Goal: Transaction & Acquisition: Obtain resource

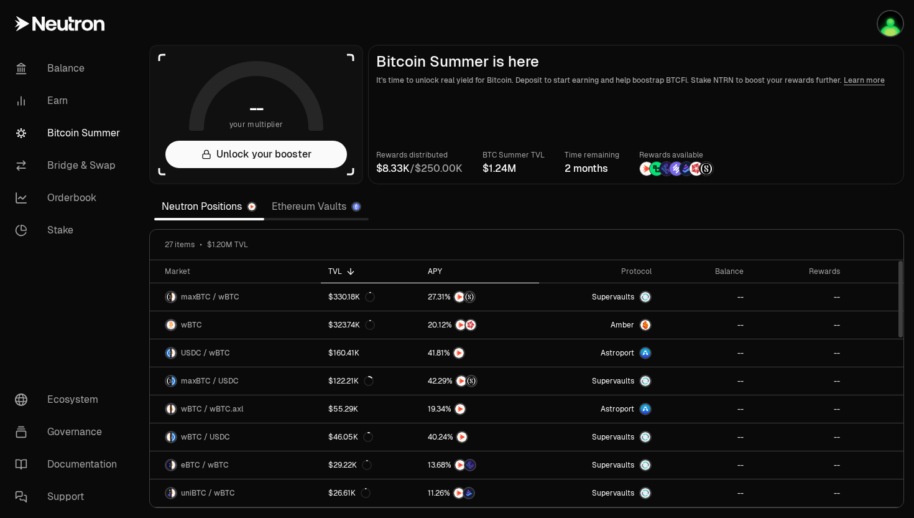
click at [432, 270] on div "APY" at bounding box center [480, 271] width 104 height 10
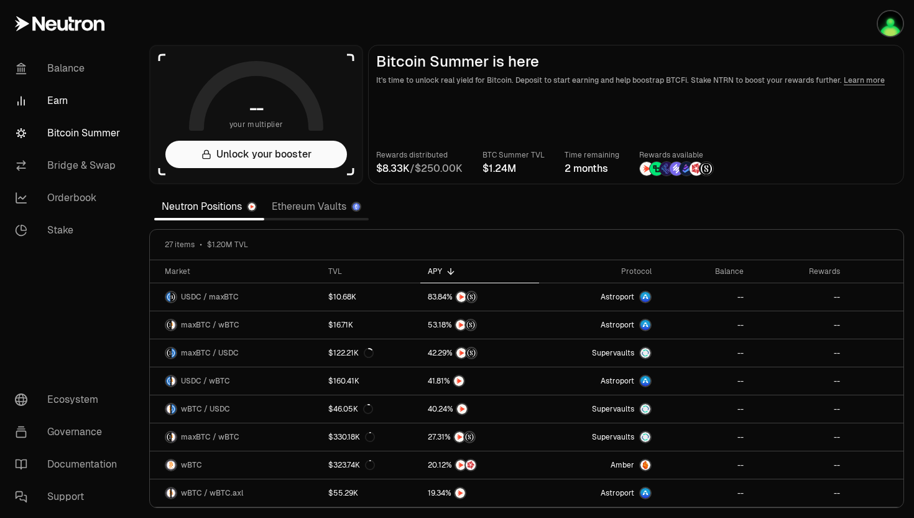
click at [57, 100] on link "Earn" at bounding box center [69, 101] width 129 height 32
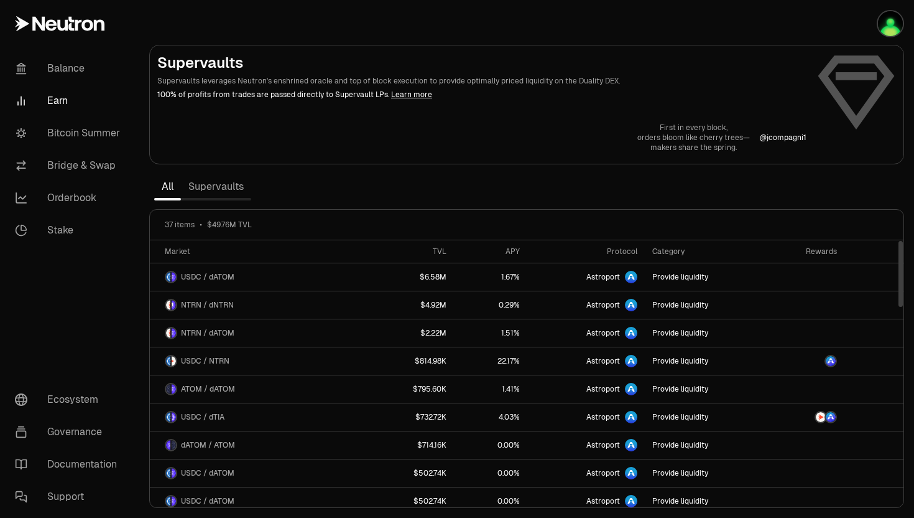
click at [224, 185] on link "Supervaults" at bounding box center [216, 186] width 70 height 25
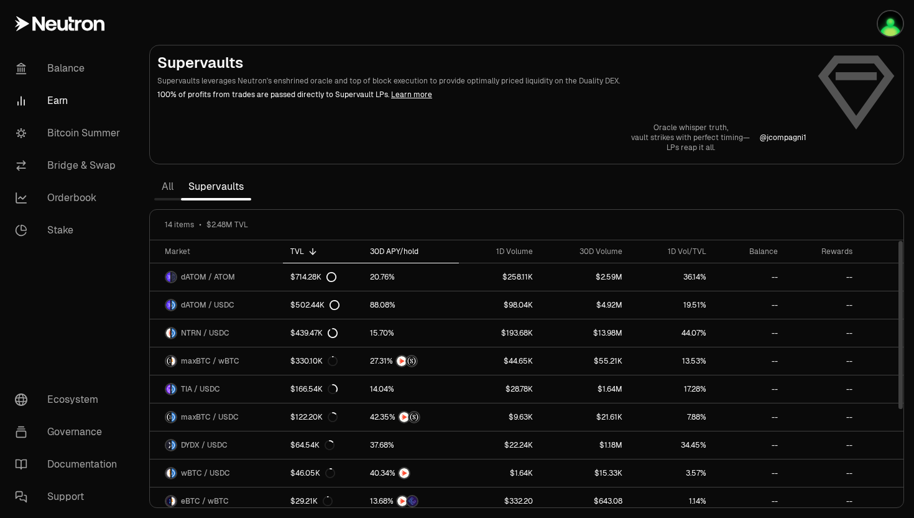
click at [381, 244] on th "30D APY/hold" at bounding box center [411, 251] width 96 height 23
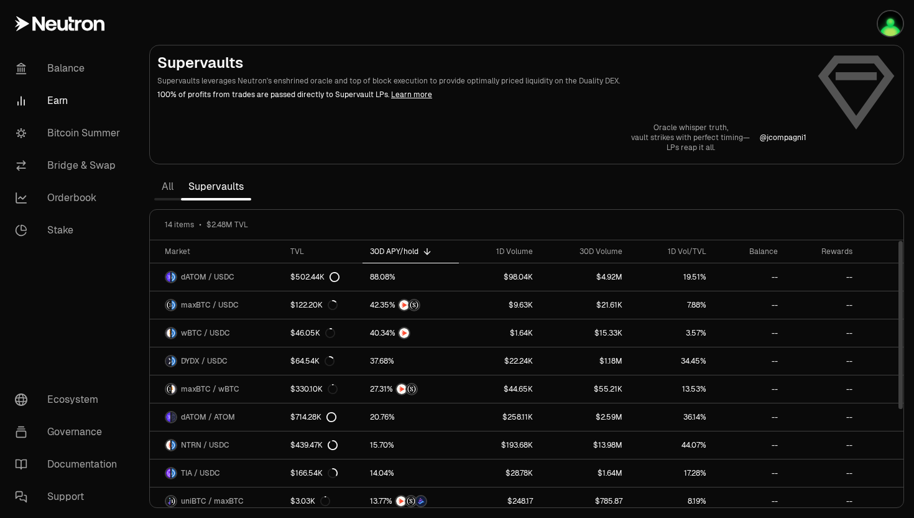
click at [381, 247] on div "30D APY/hold" at bounding box center [410, 251] width 81 height 10
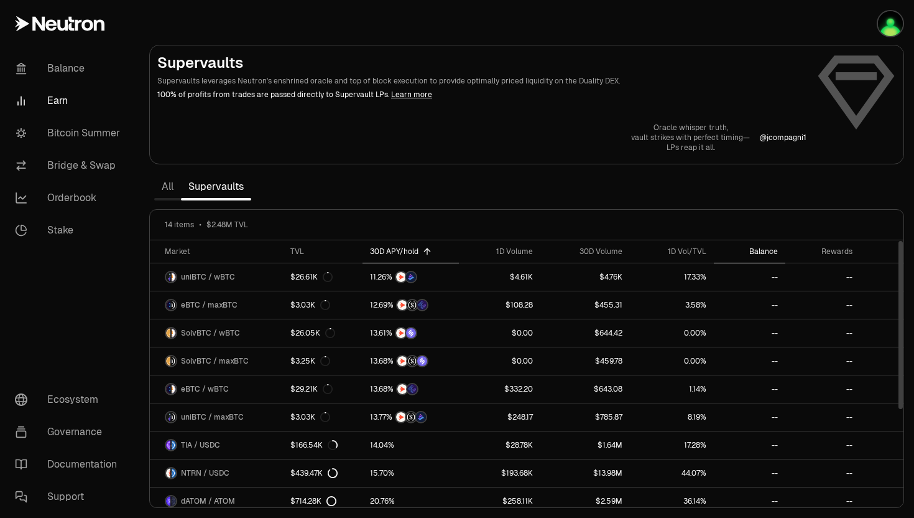
click at [771, 248] on div "Balance" at bounding box center [750, 251] width 57 height 10
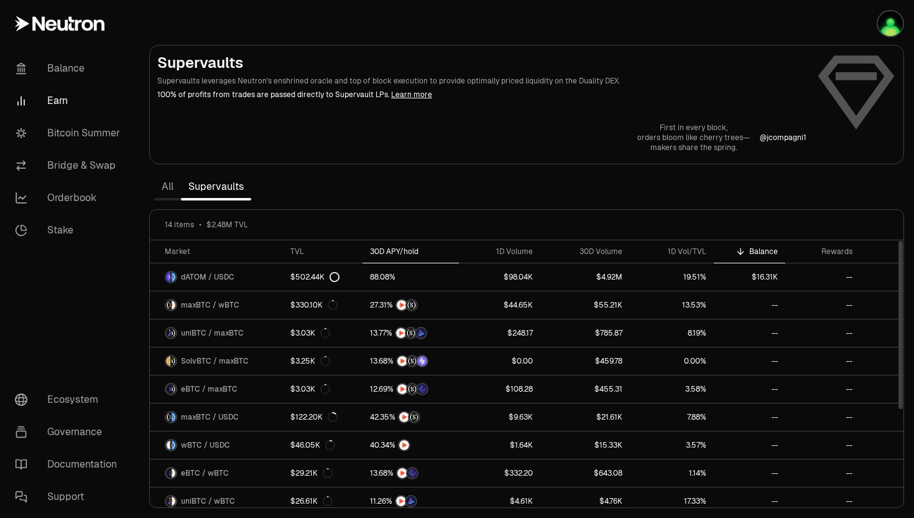
click at [383, 248] on div "30D APY/hold" at bounding box center [410, 251] width 81 height 10
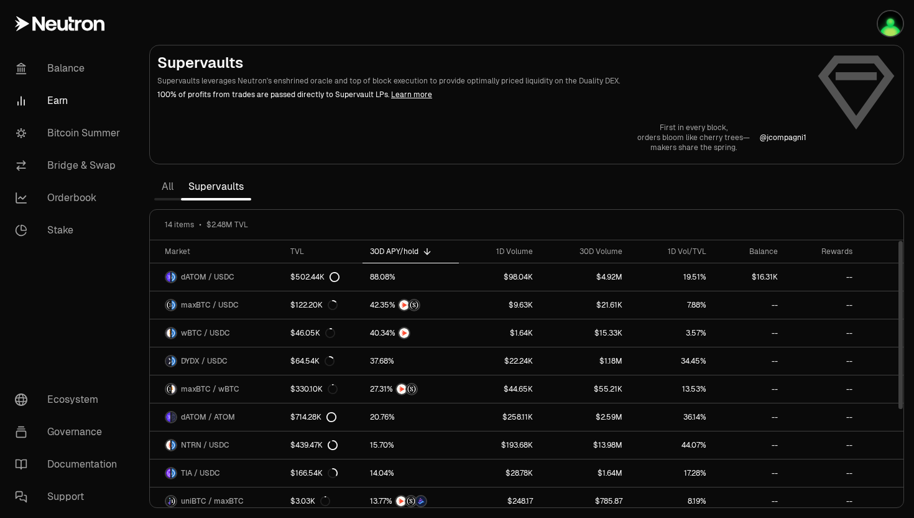
click at [383, 248] on div "30D APY/hold" at bounding box center [410, 251] width 81 height 10
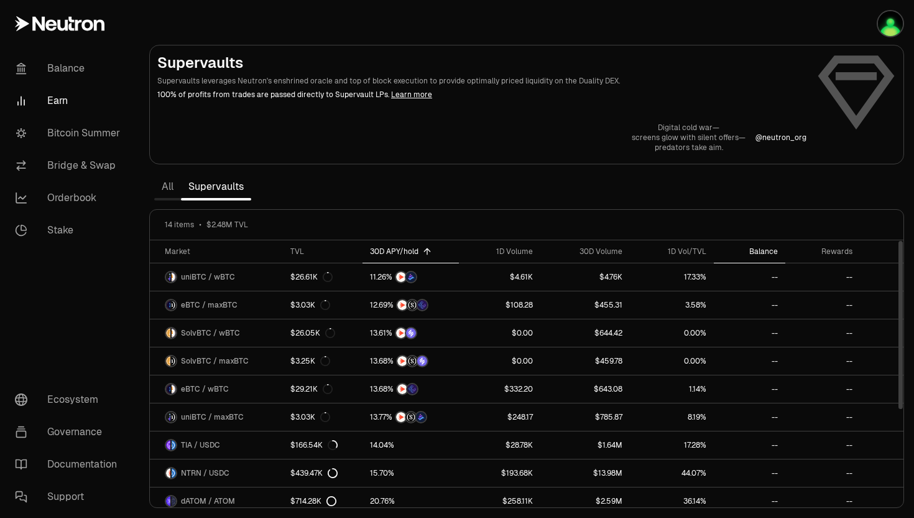
click at [753, 247] on div "Balance" at bounding box center [750, 251] width 57 height 10
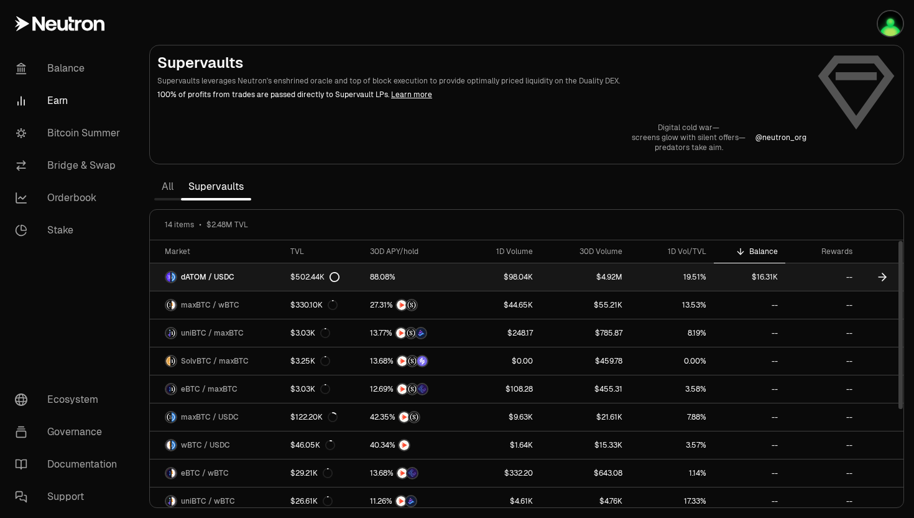
click at [200, 276] on span "dATOM / USDC" at bounding box center [207, 277] width 53 height 10
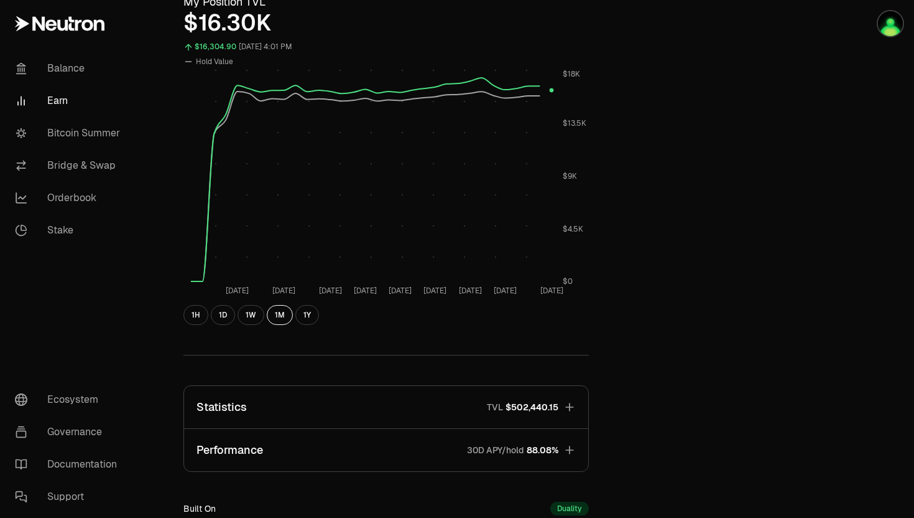
scroll to position [463, 0]
